Goal: Task Accomplishment & Management: Use online tool/utility

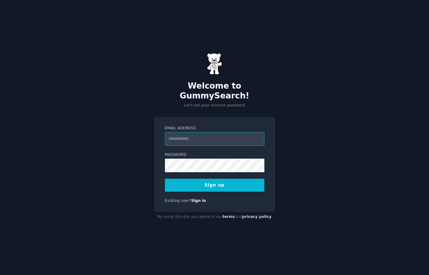
paste input "**********"
type input "**********"
click at [198, 198] on link "Sign in" at bounding box center [198, 200] width 15 height 4
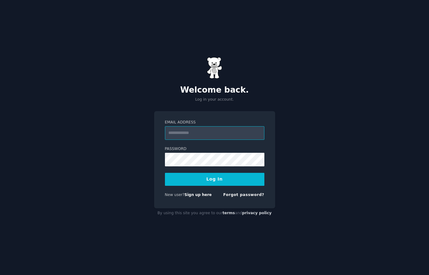
click at [181, 131] on input "Email Address" at bounding box center [214, 133] width 99 height 14
paste input "**********"
type input "**********"
click at [215, 181] on button "Log In" at bounding box center [214, 179] width 99 height 13
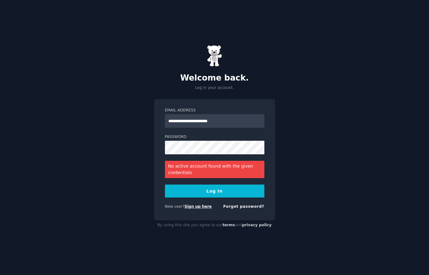
click at [195, 207] on link "Sign up here" at bounding box center [197, 206] width 27 height 4
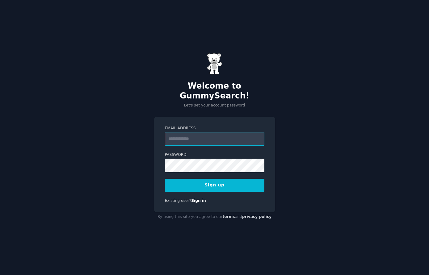
click at [182, 133] on input "Email Address" at bounding box center [214, 139] width 99 height 14
paste input "**********"
type input "**********"
click at [216, 181] on button "Sign up" at bounding box center [214, 185] width 99 height 13
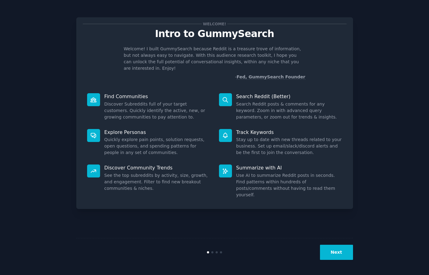
click at [343, 251] on button "Next" at bounding box center [336, 252] width 33 height 15
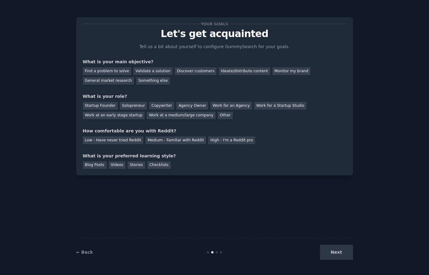
click at [337, 252] on div "Next" at bounding box center [306, 252] width 92 height 15
click at [134, 77] on div "General market research" at bounding box center [109, 81] width 52 height 8
click at [135, 103] on div "Solopreneur" at bounding box center [133, 106] width 27 height 8
click at [175, 140] on div "Medium - Familiar with Reddit" at bounding box center [175, 140] width 60 height 8
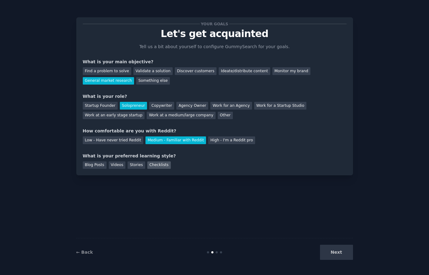
click at [147, 162] on div "Checklists" at bounding box center [158, 165] width 23 height 8
click at [330, 252] on button "Next" at bounding box center [336, 252] width 33 height 15
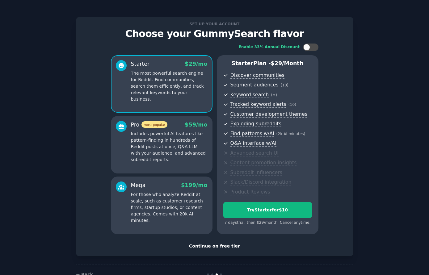
click at [226, 247] on div "Continue on free tier" at bounding box center [215, 246] width 264 height 6
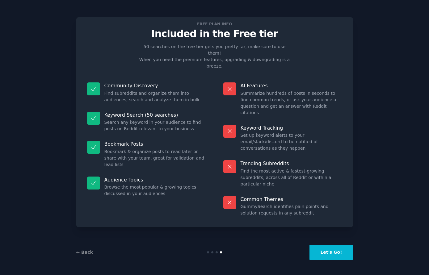
click at [335, 253] on button "Let's Go!" at bounding box center [330, 252] width 43 height 15
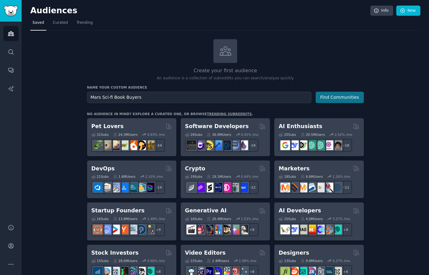
type input "Mars Sci-fi Book Buyers"
click at [338, 95] on button "Find Communities" at bounding box center [339, 97] width 48 height 11
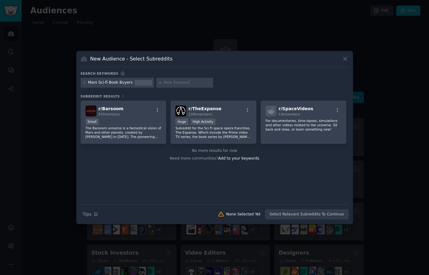
click at [135, 81] on div at bounding box center [143, 83] width 17 height 6
click at [300, 56] on div "New Audience - Select Subreddits" at bounding box center [215, 61] width 268 height 12
click at [164, 83] on input "text" at bounding box center [187, 83] width 47 height 6
type input "the martian book"
click at [243, 78] on div "Mars Sci-fi Book Buyers the martian book" at bounding box center [215, 84] width 268 height 12
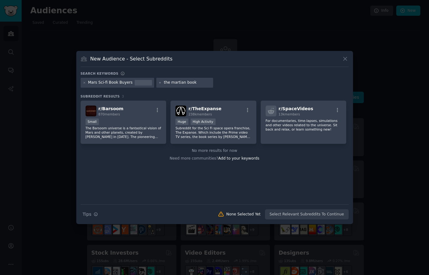
click at [190, 82] on input "the martian book" at bounding box center [187, 83] width 47 height 6
click at [231, 157] on span "Add to your keywords" at bounding box center [238, 158] width 41 height 4
click at [230, 82] on div "Mars Sci-fi Book Buyers the martian book" at bounding box center [215, 84] width 268 height 12
click at [216, 133] on p "Subreddit for the Sci Fi space opera franchise, The Expanse. Which include the …" at bounding box center [213, 132] width 76 height 13
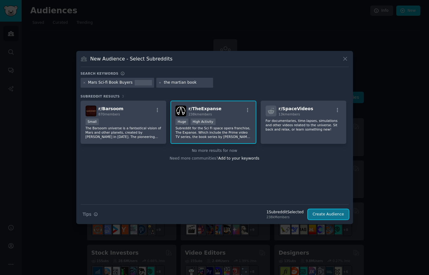
click at [325, 213] on button "Create Audience" at bounding box center [328, 214] width 41 height 10
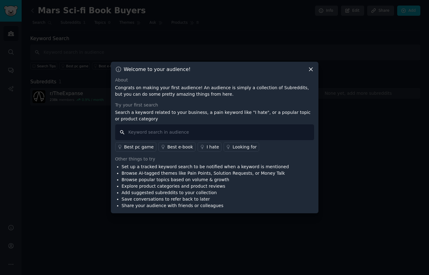
click at [132, 133] on input "text" at bounding box center [214, 132] width 199 height 16
type input "the martian"
click at [272, 178] on div "Set up a tracked keyword search to be notified when a keyword is mentioned Brow…" at bounding box center [214, 186] width 199 height 45
click at [313, 69] on icon at bounding box center [310, 69] width 6 height 6
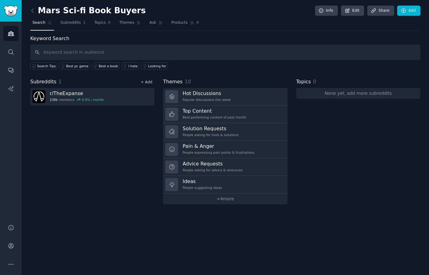
click at [149, 81] on link "+ Add" at bounding box center [146, 82] width 12 height 4
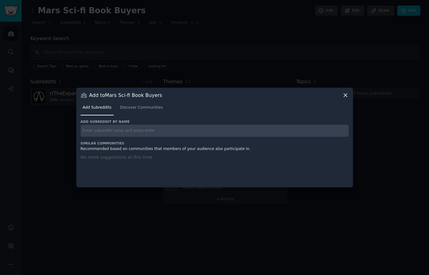
click at [89, 132] on input "text" at bounding box center [215, 131] width 268 height 12
click at [146, 154] on div "No more suggestions at this time" at bounding box center [215, 167] width 268 height 26
click at [103, 131] on input "printsf" at bounding box center [215, 131] width 268 height 12
type input "printsf, sciencefiction,"
click at [146, 111] on link "Discover Communities" at bounding box center [141, 109] width 47 height 13
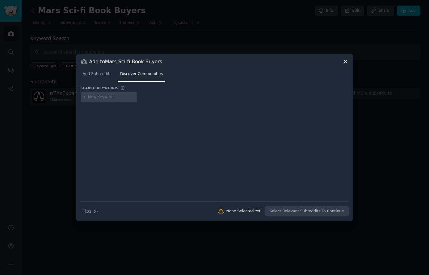
click at [344, 62] on icon at bounding box center [345, 61] width 6 height 6
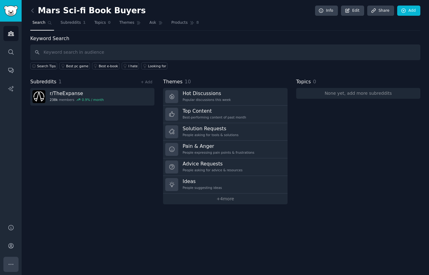
click at [13, 264] on icon "Sidebar" at bounding box center [11, 264] width 6 height 6
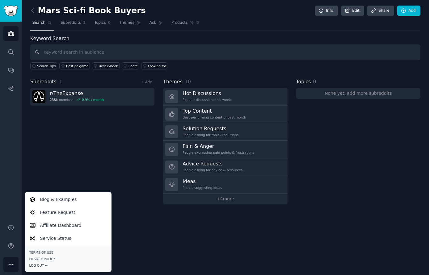
click at [33, 266] on div "Log Out →" at bounding box center [68, 265] width 78 height 4
